Goal: Information Seeking & Learning: Compare options

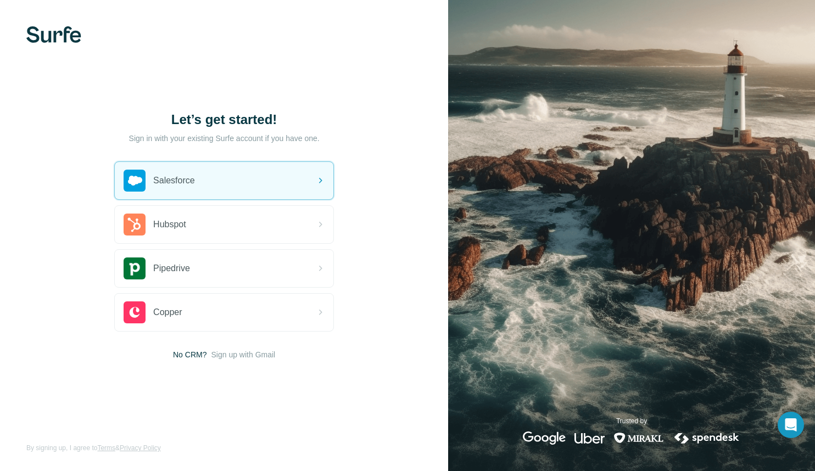
click at [48, 38] on img at bounding box center [53, 34] width 55 height 16
click at [304, 143] on p "Sign in with your existing Surfe account if you have one." at bounding box center [224, 138] width 191 height 11
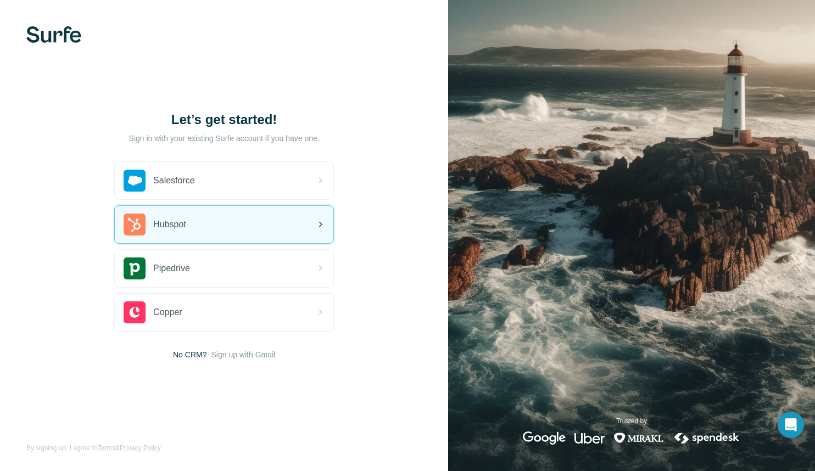
click at [201, 226] on div "Hubspot" at bounding box center [224, 224] width 219 height 37
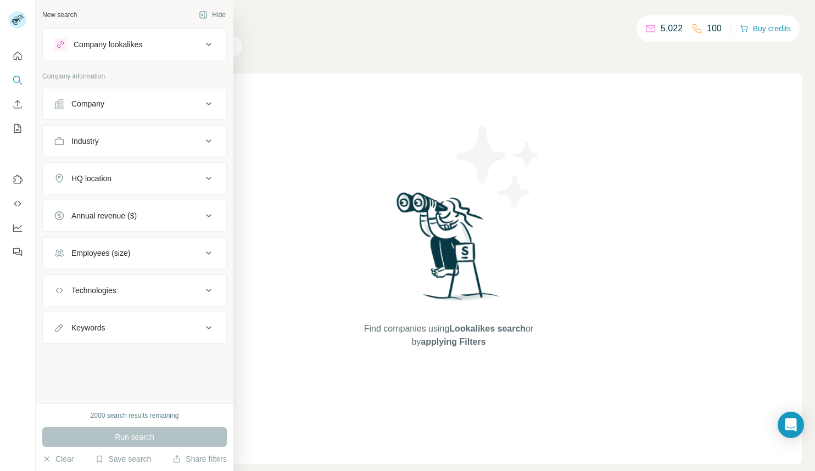
click at [121, 45] on div "Company lookalikes" at bounding box center [108, 44] width 69 height 11
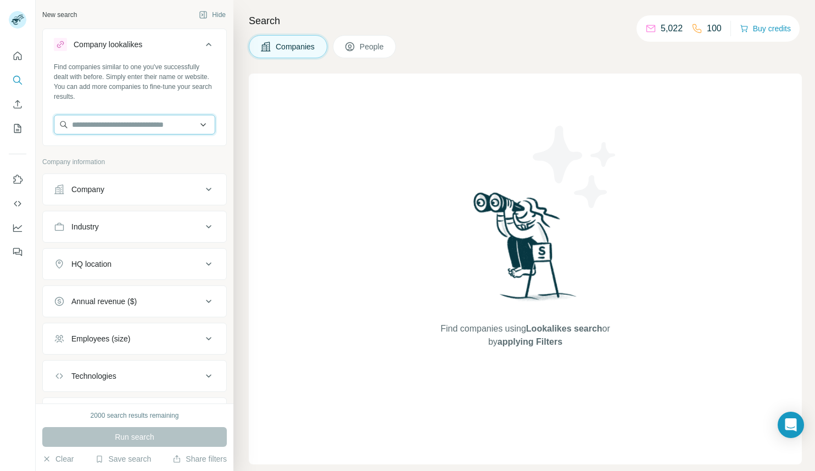
click at [125, 119] on input "text" at bounding box center [135, 125] width 162 height 20
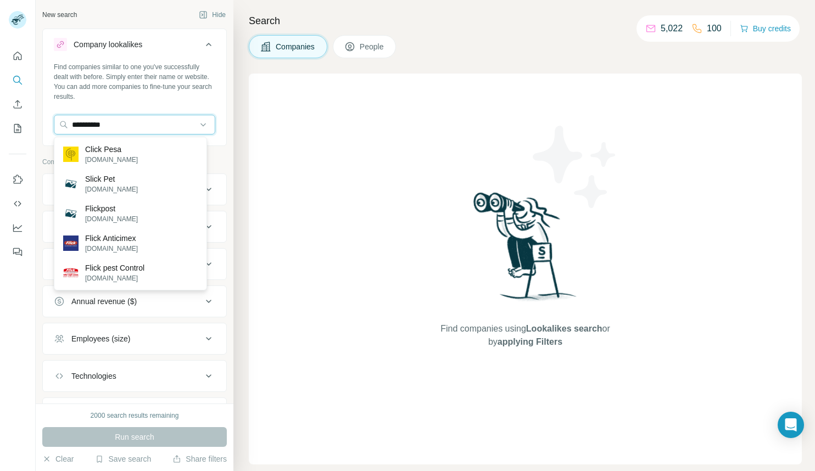
type input "**********"
click at [116, 242] on p "Flick Anticimex" at bounding box center [111, 238] width 53 height 11
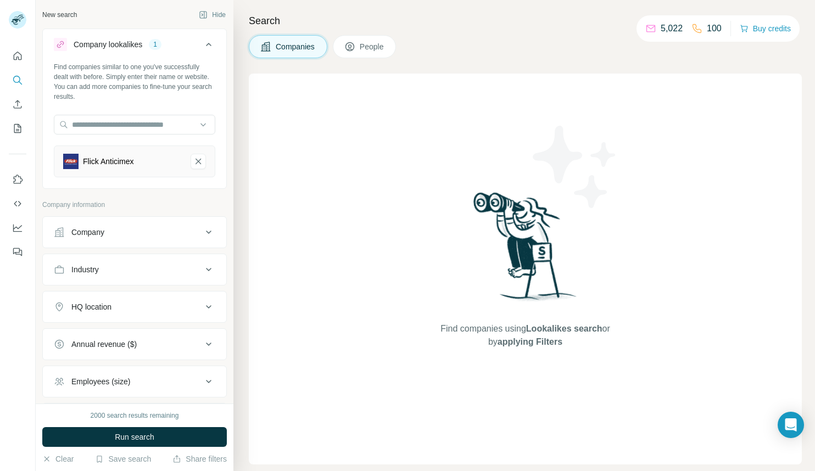
click at [155, 229] on div "Company" at bounding box center [128, 232] width 148 height 11
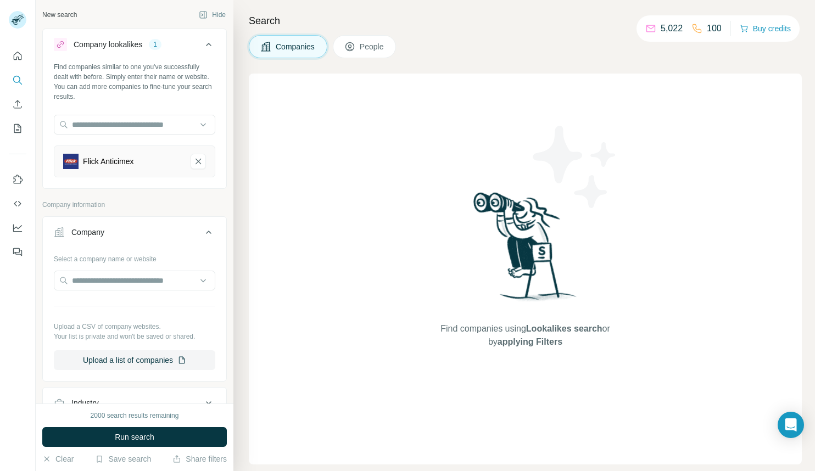
click at [305, 197] on div "Find companies using Lookalikes search or by applying Filters" at bounding box center [525, 269] width 553 height 391
click at [432, 51] on div "Companies People" at bounding box center [525, 46] width 553 height 23
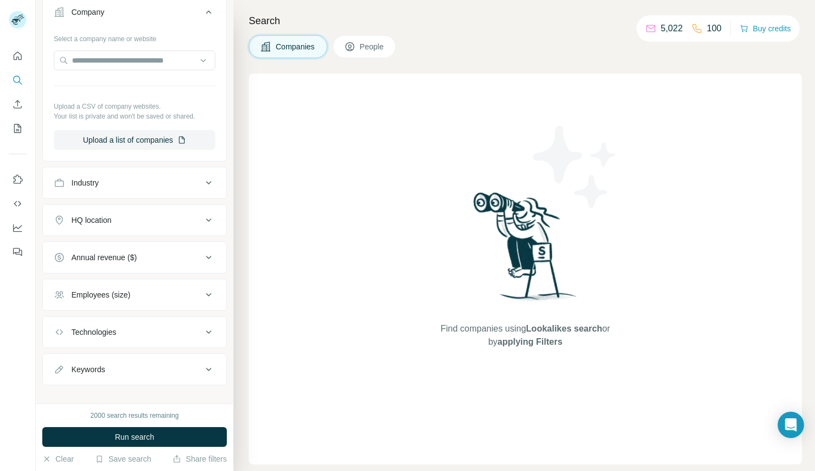
scroll to position [233, 0]
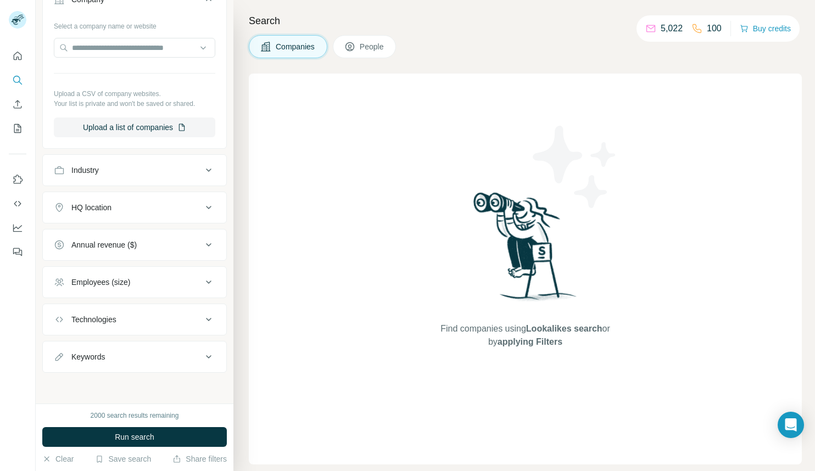
click at [137, 207] on div "HQ location" at bounding box center [128, 207] width 148 height 11
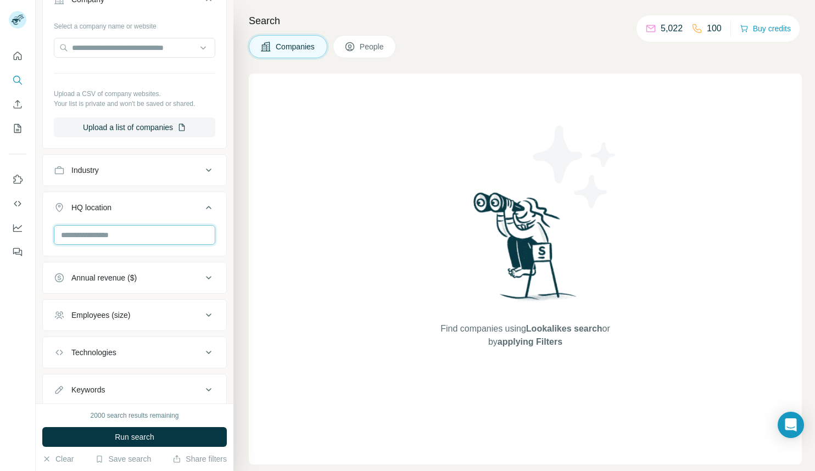
click at [127, 240] on input "text" at bounding box center [135, 235] width 162 height 20
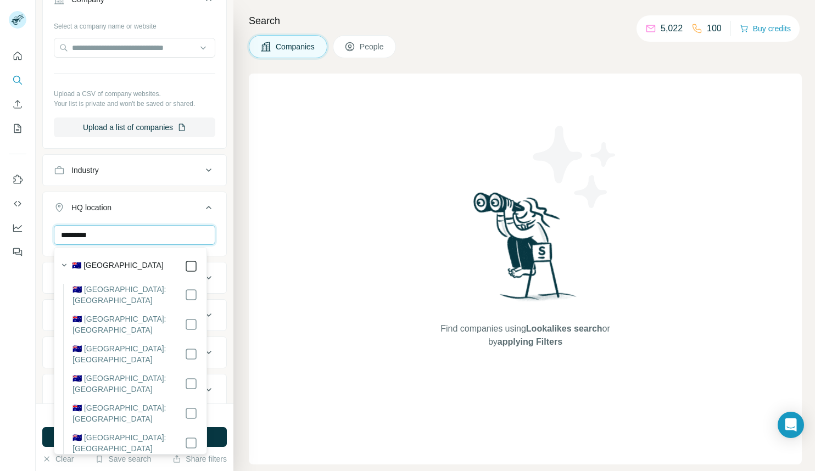
type input "*********"
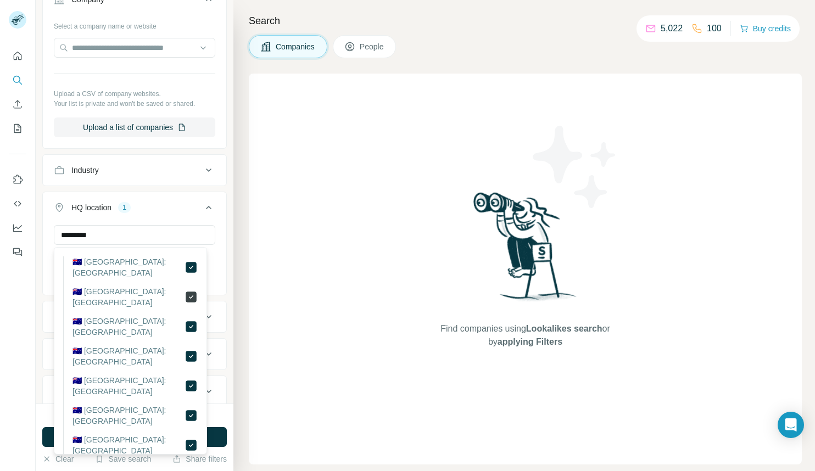
scroll to position [32, 0]
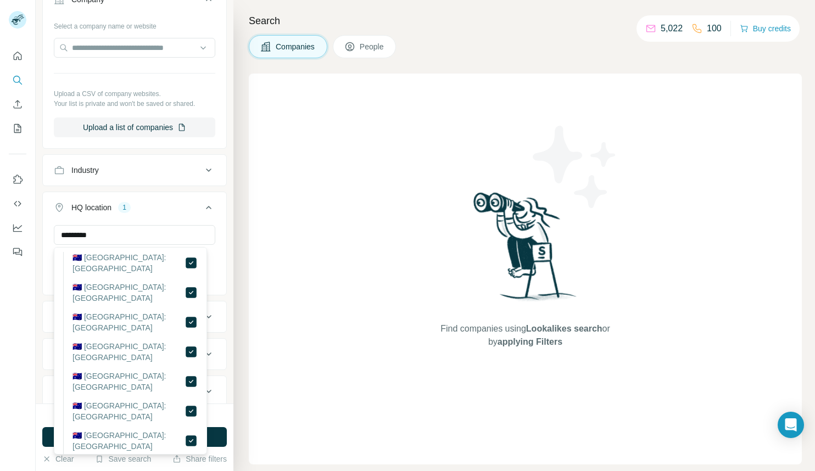
click at [221, 218] on div "New search Hide Company lookalikes 1 Find companies similar to one you've succe…" at bounding box center [135, 202] width 198 height 404
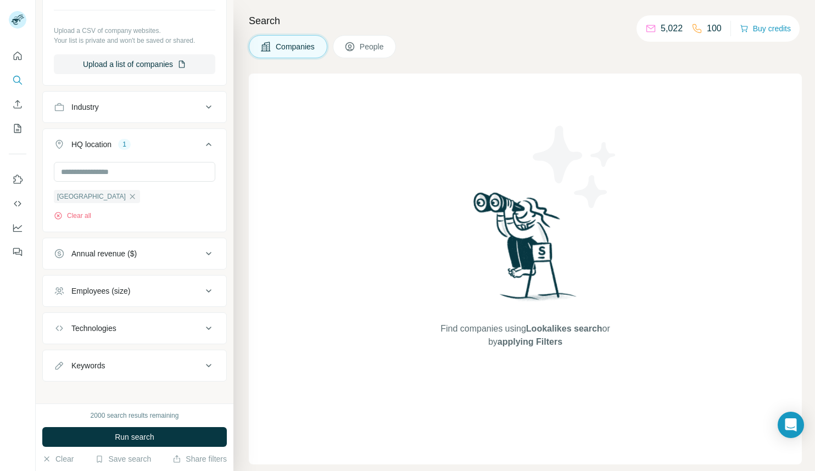
scroll to position [305, 0]
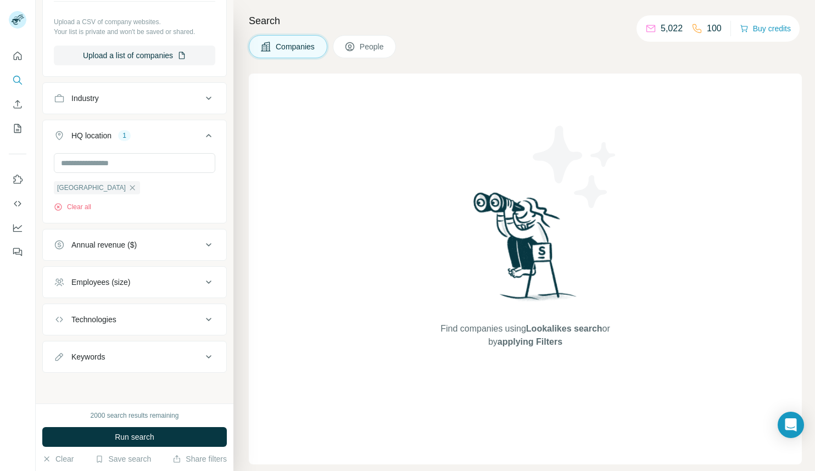
click at [122, 281] on div "Employees (size)" at bounding box center [100, 282] width 59 height 11
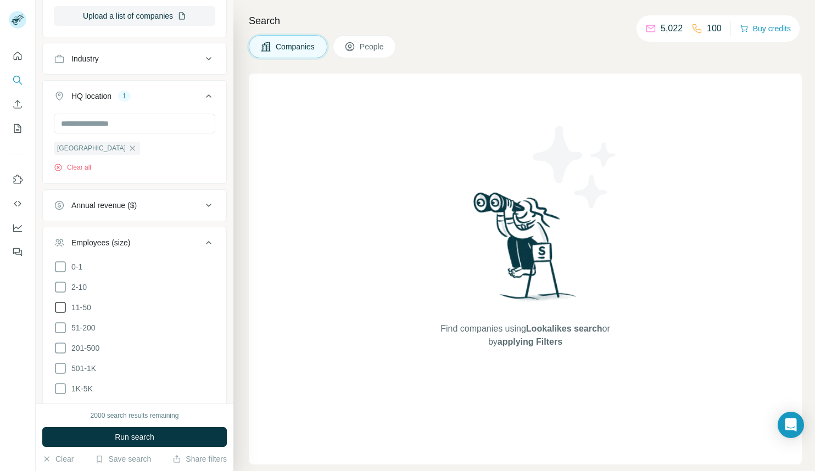
click at [60, 310] on icon at bounding box center [60, 307] width 13 height 13
click at [220, 267] on div "New search Hide Company lookalikes 1 Find companies similar to one you've succe…" at bounding box center [135, 202] width 198 height 404
click at [202, 242] on icon at bounding box center [208, 242] width 13 height 13
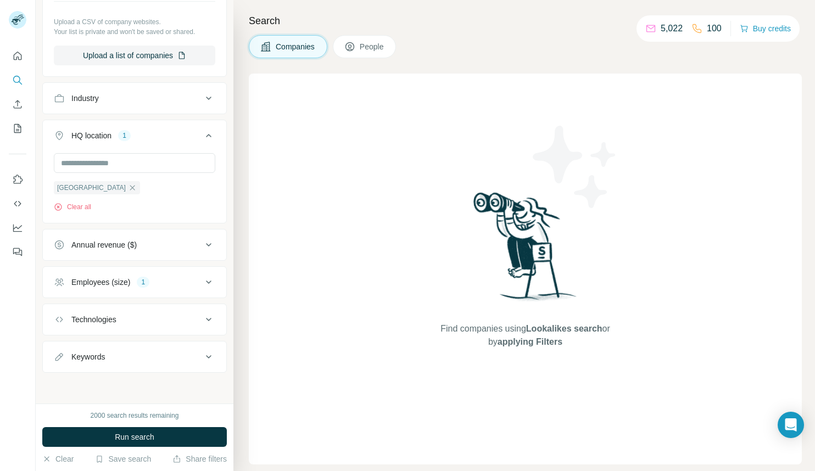
scroll to position [305, 0]
click at [143, 313] on button "Technologies" at bounding box center [134, 320] width 183 height 26
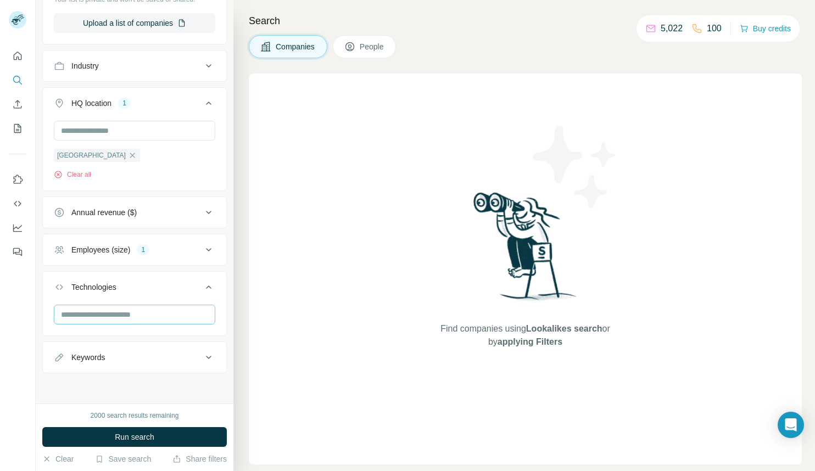
scroll to position [338, 0]
click at [145, 438] on span "Run search" at bounding box center [135, 437] width 40 height 11
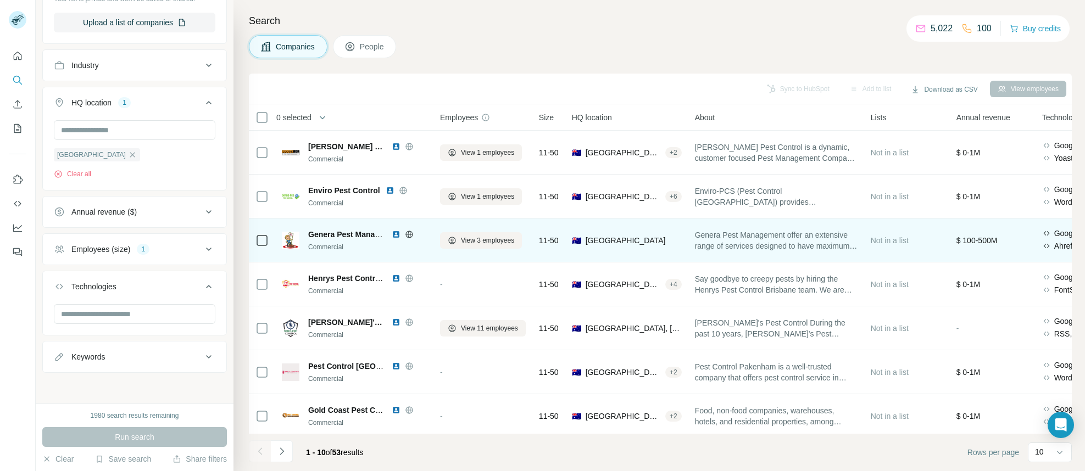
scroll to position [26, 0]
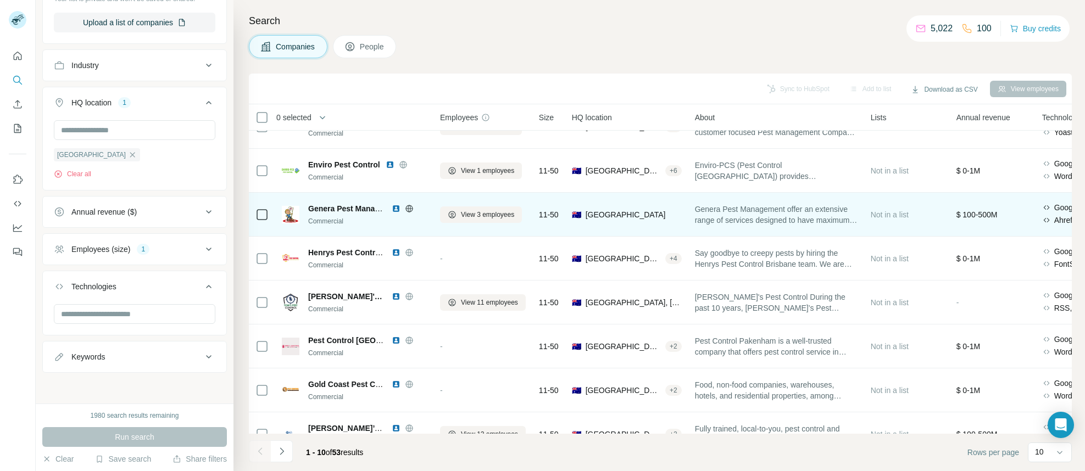
click at [815, 218] on span "Genera Pest Management offer an extensive range of services designed to have ma…" at bounding box center [776, 215] width 163 height 22
click at [335, 209] on span "Genera Pest Management" at bounding box center [355, 208] width 94 height 9
click at [409, 208] on icon at bounding box center [409, 208] width 9 height 9
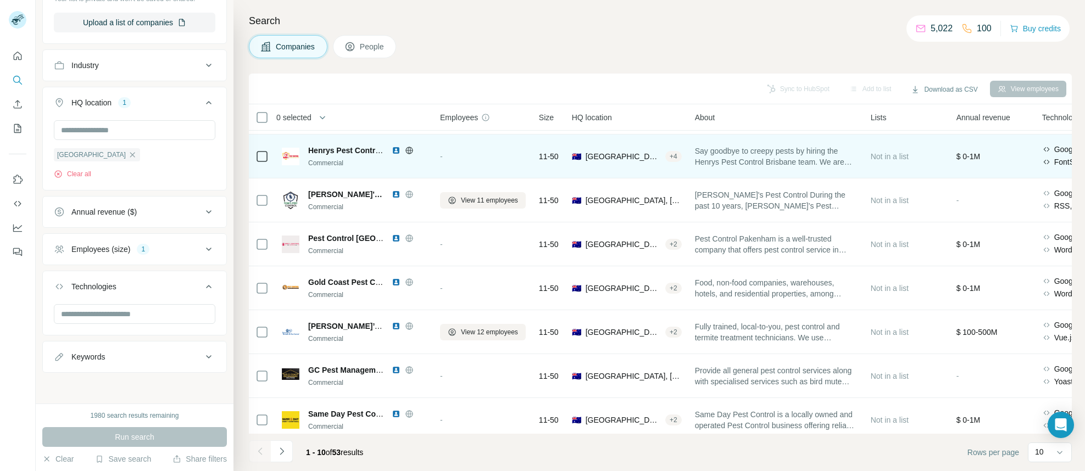
scroll to position [142, 0]
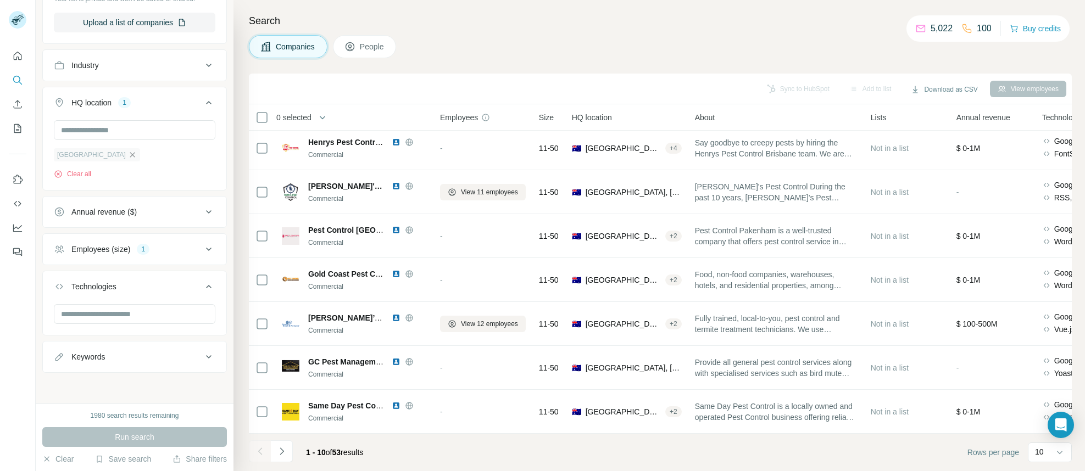
click at [128, 151] on icon "button" at bounding box center [132, 155] width 9 height 9
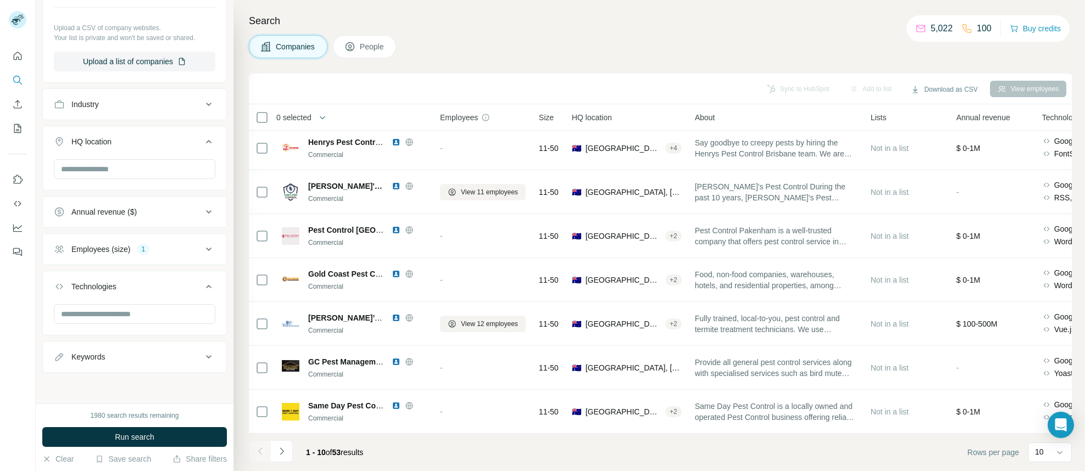
scroll to position [299, 0]
click at [120, 166] on input "text" at bounding box center [135, 169] width 162 height 20
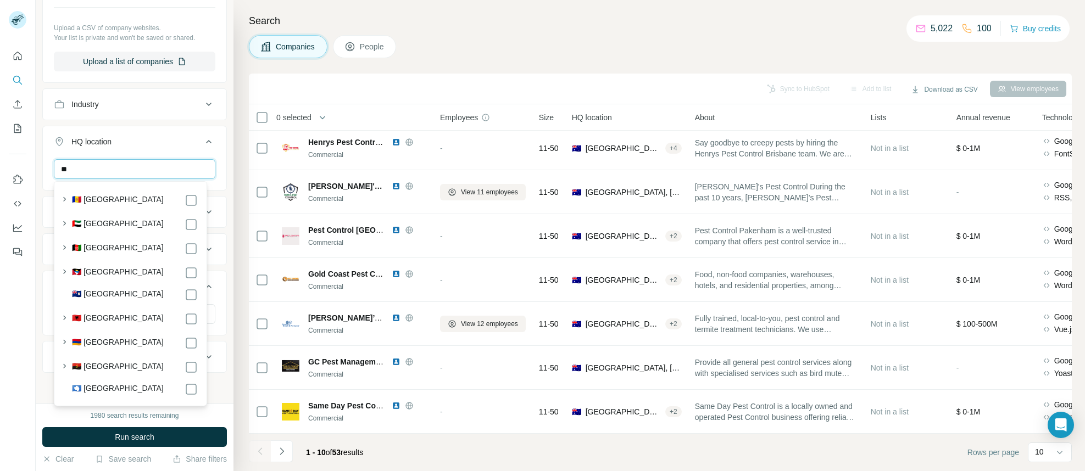
type input "*"
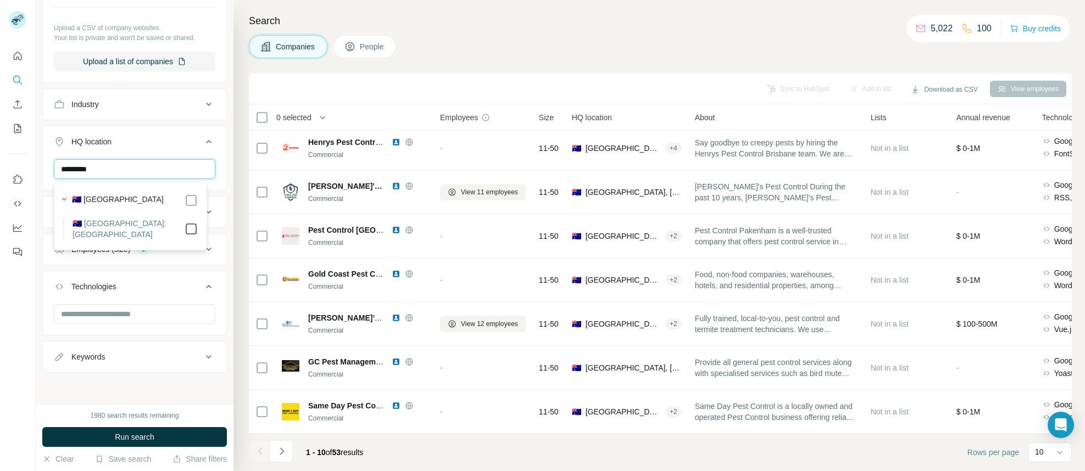
type input "*********"
click at [224, 181] on div "New search Hide Company lookalikes 1 Find companies similar to one you've succe…" at bounding box center [135, 202] width 198 height 404
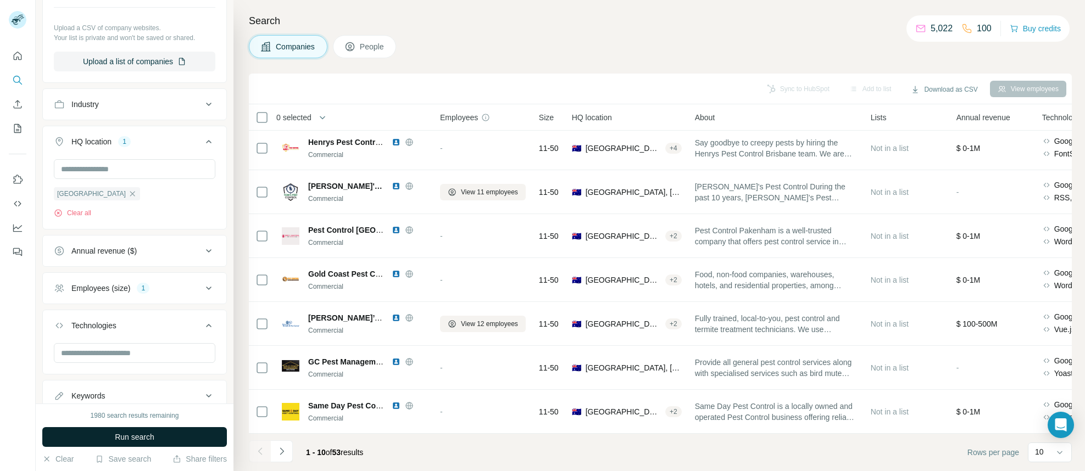
click at [147, 443] on button "Run search" at bounding box center [134, 437] width 185 height 20
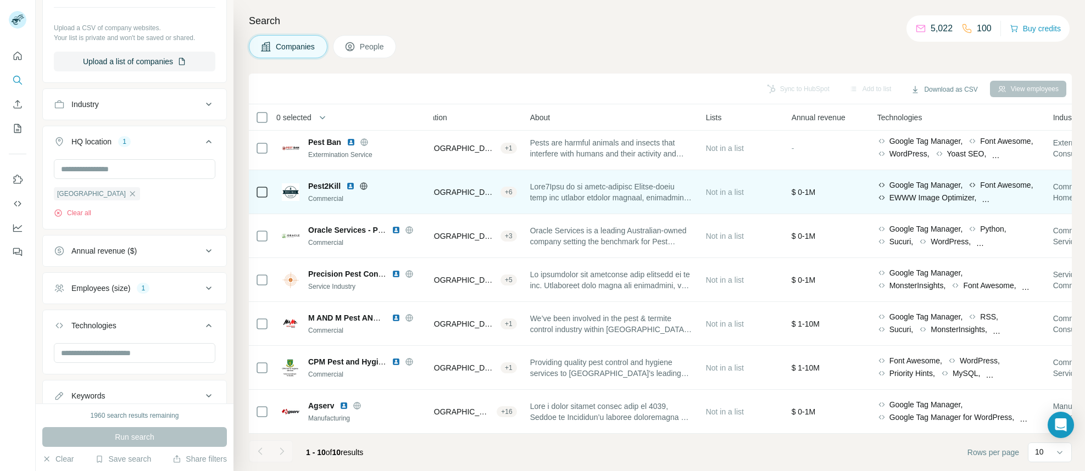
scroll to position [142, 166]
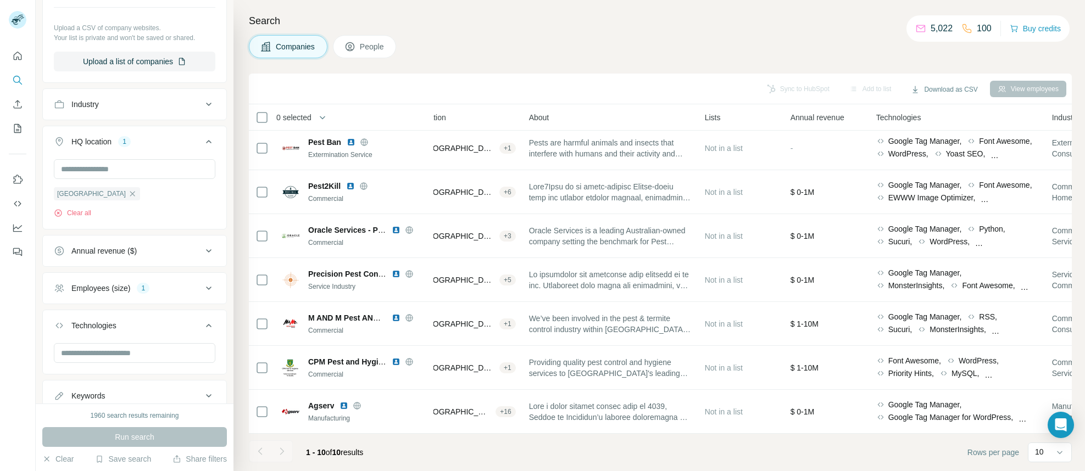
click at [815, 122] on span "Annual revenue" at bounding box center [818, 117] width 54 height 11
click at [810, 120] on span "Annual revenue" at bounding box center [818, 117] width 54 height 11
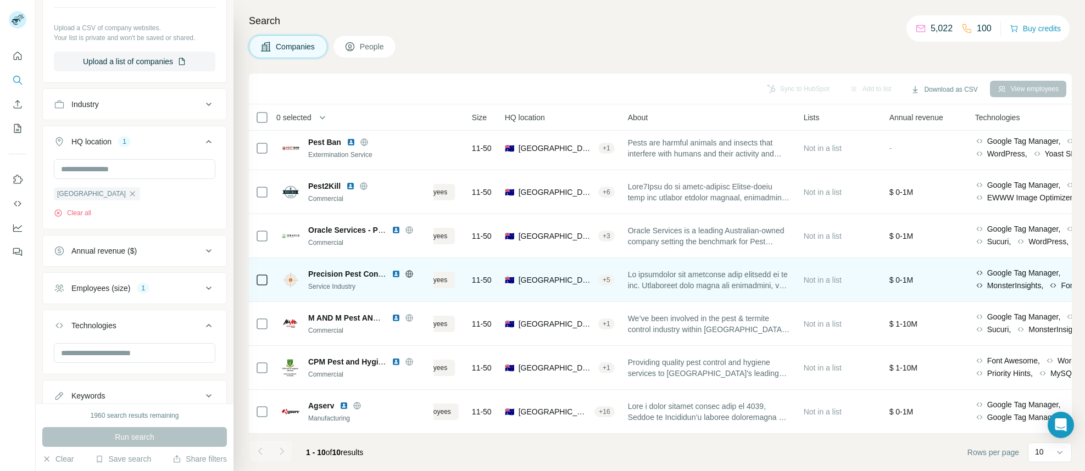
scroll to position [142, 0]
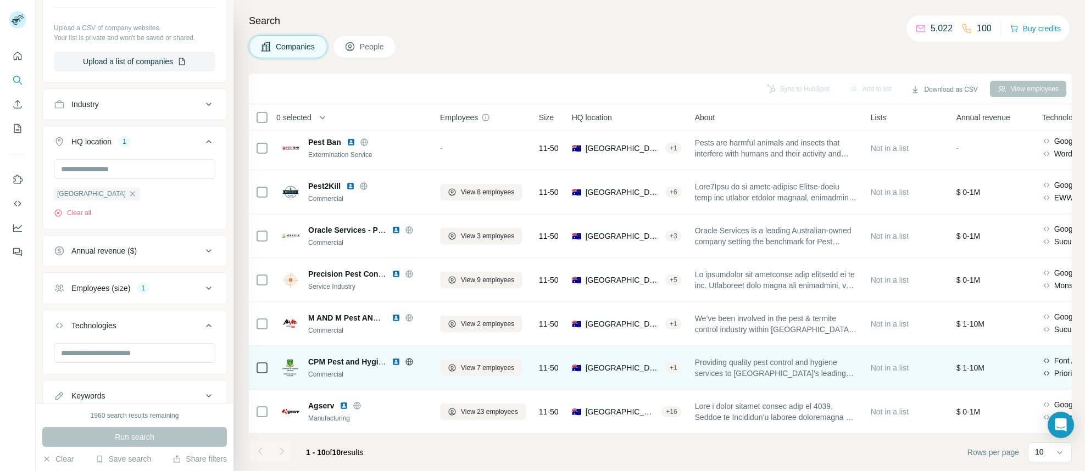
click at [328, 360] on span "CPM Pest and Hygiene Services" at bounding box center [366, 362] width 117 height 9
click at [333, 358] on span "CPM Pest and Hygiene Services" at bounding box center [366, 362] width 117 height 9
click at [410, 358] on icon at bounding box center [409, 361] width 3 height 7
